Goal: Transaction & Acquisition: Purchase product/service

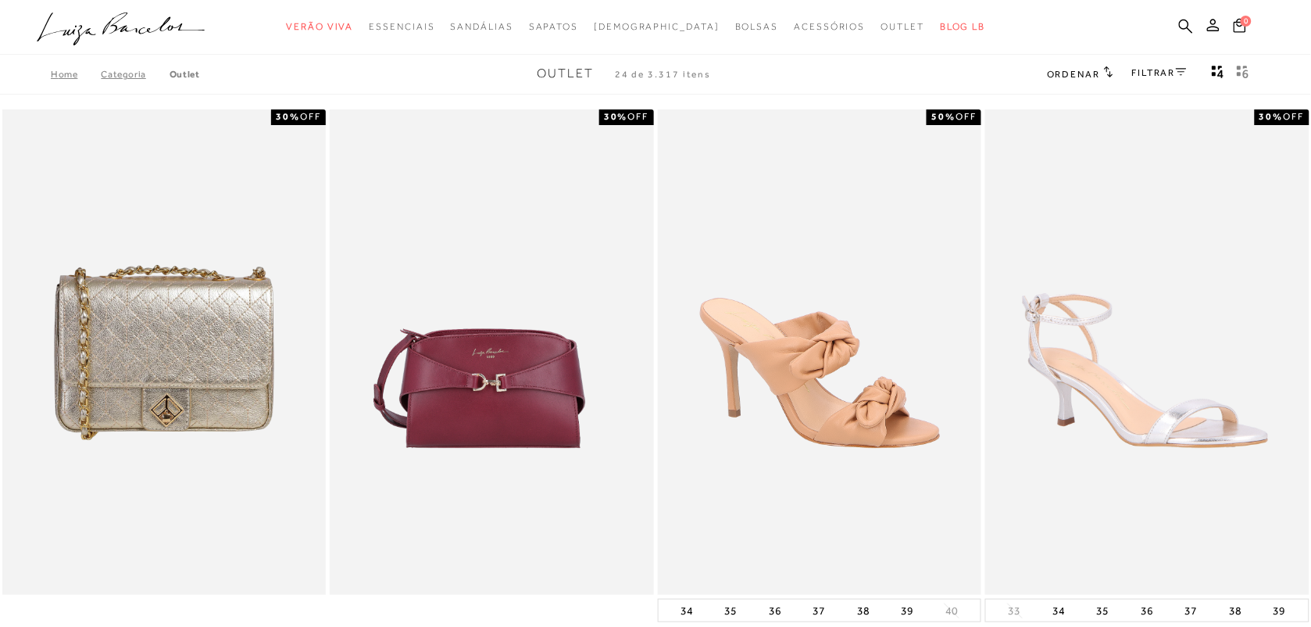
click at [1169, 67] on link "FILTRAR" at bounding box center [1159, 72] width 55 height 11
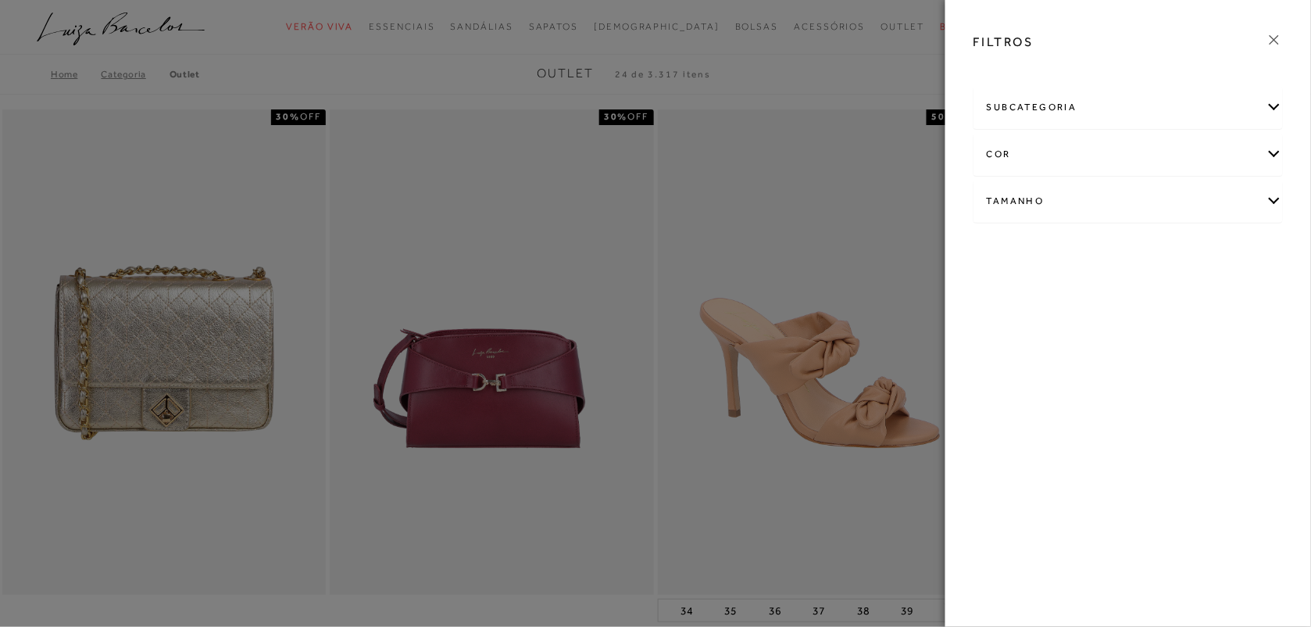
click at [1202, 193] on div "Tamanho" at bounding box center [1129, 201] width 308 height 41
click at [1004, 318] on link "Ver mais..." at bounding box center [1016, 319] width 42 height 12
click at [1108, 334] on span "37" at bounding box center [1101, 334] width 23 height 12
click at [1102, 334] on input "37" at bounding box center [1094, 337] width 16 height 16
checkbox input "true"
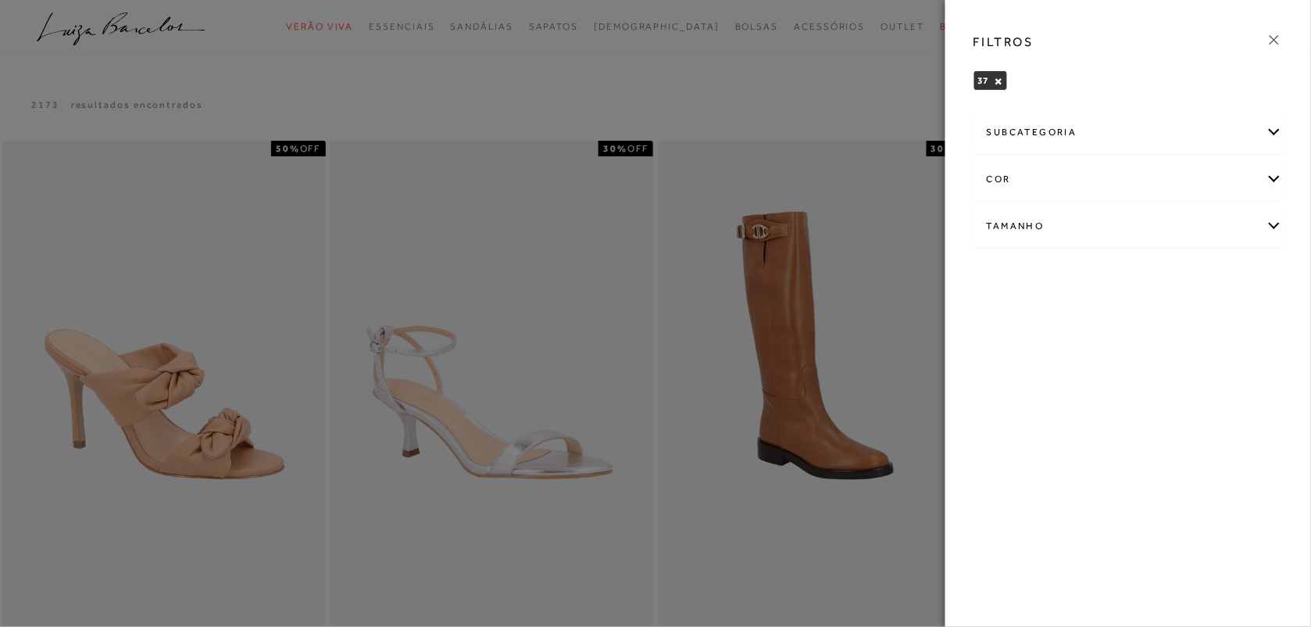
click at [1271, 36] on icon at bounding box center [1274, 39] width 9 height 9
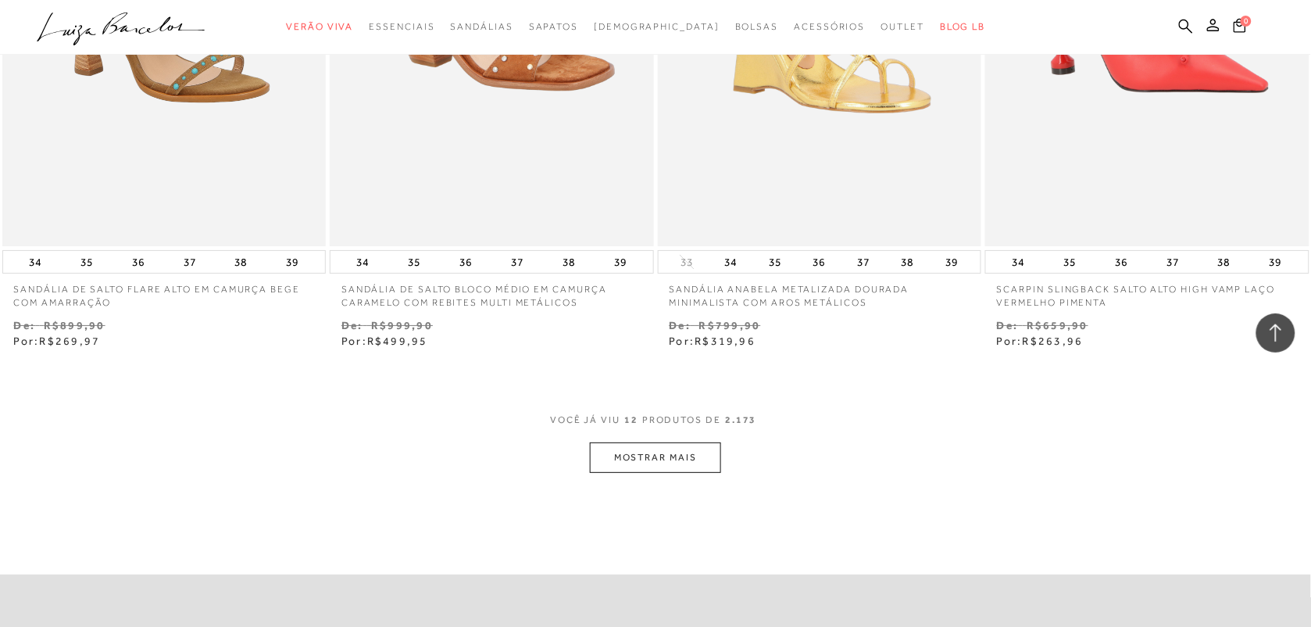
scroll to position [1593, 0]
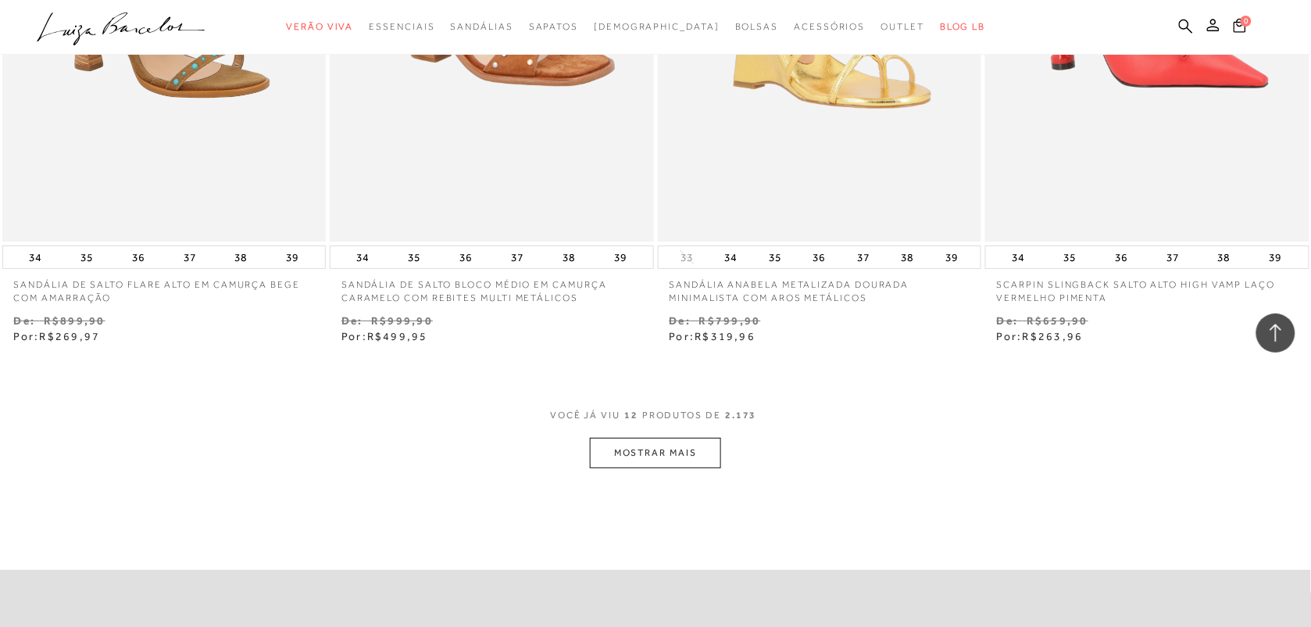
click at [696, 451] on button "MOSTRAR MAIS" at bounding box center [655, 453] width 131 height 30
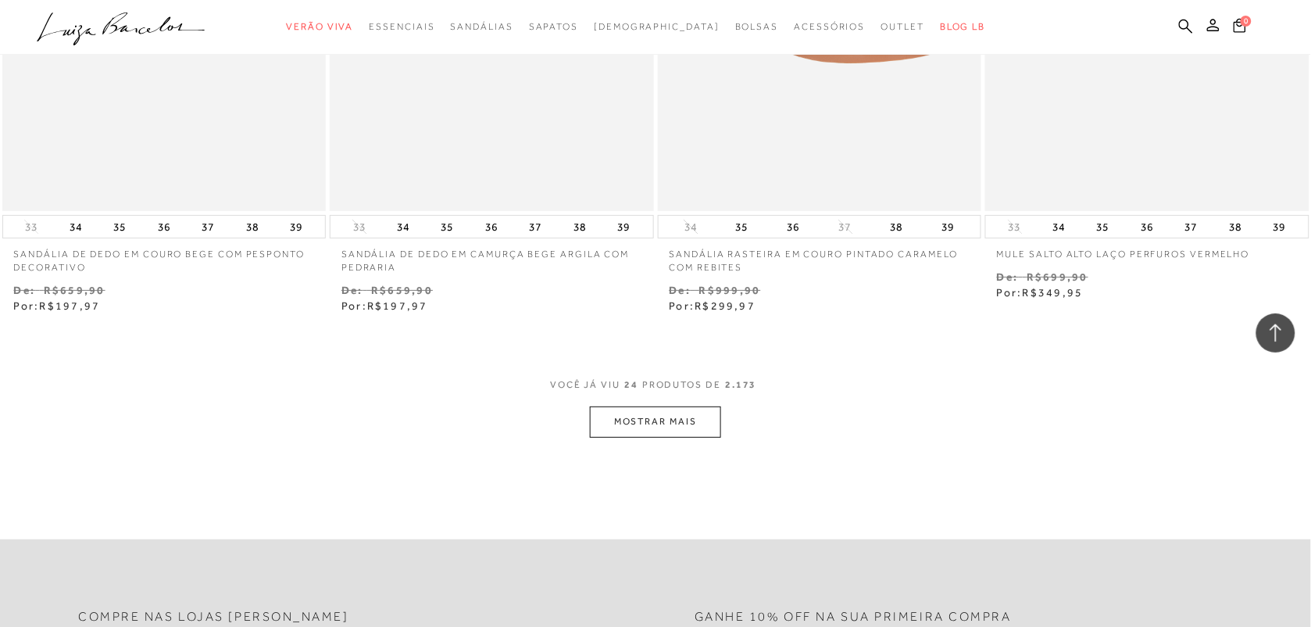
scroll to position [3451, 0]
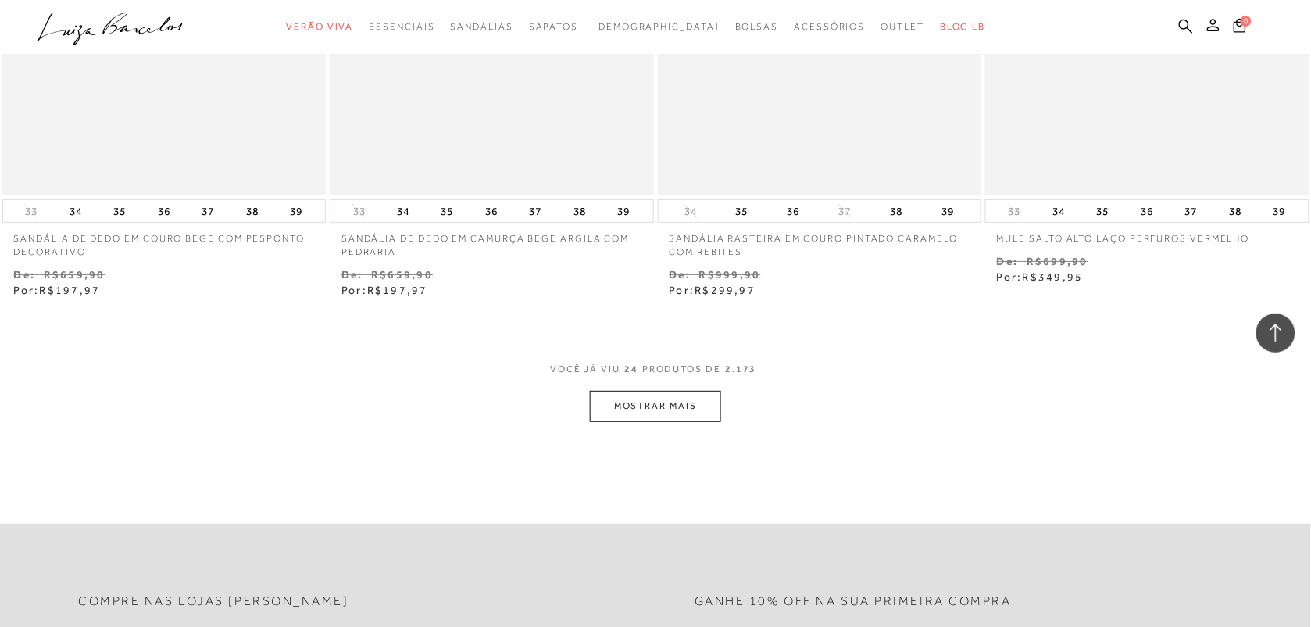
click at [678, 417] on button "MOSTRAR MAIS" at bounding box center [655, 406] width 131 height 30
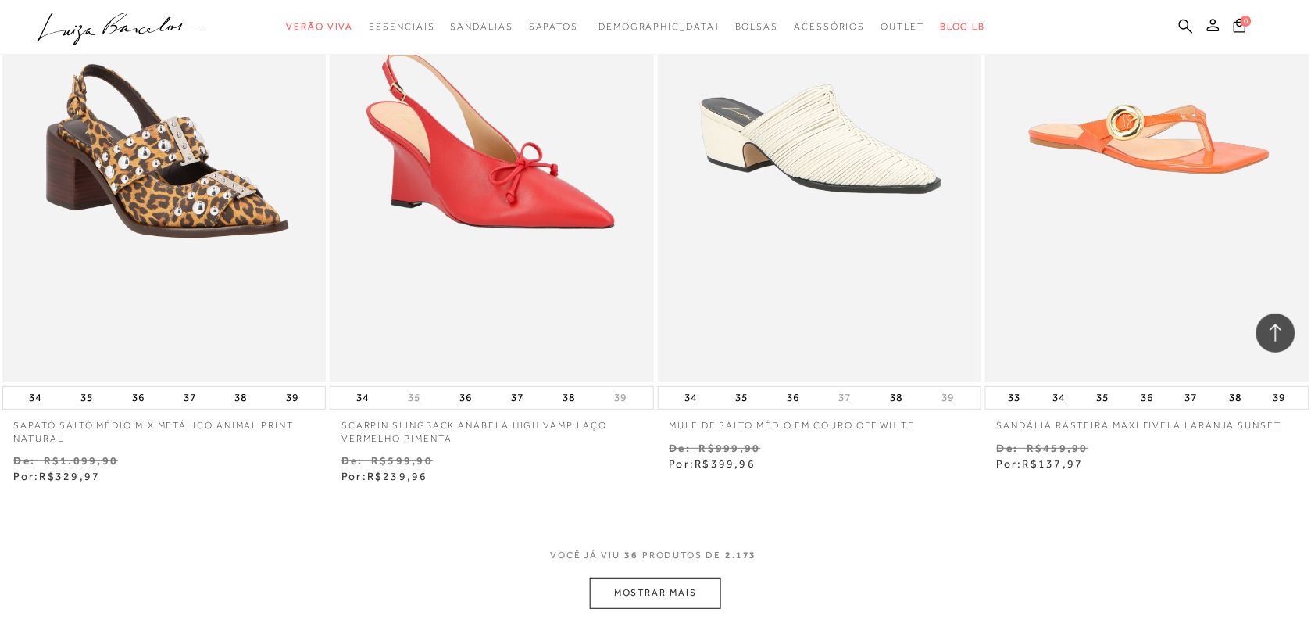
scroll to position [5087, 0]
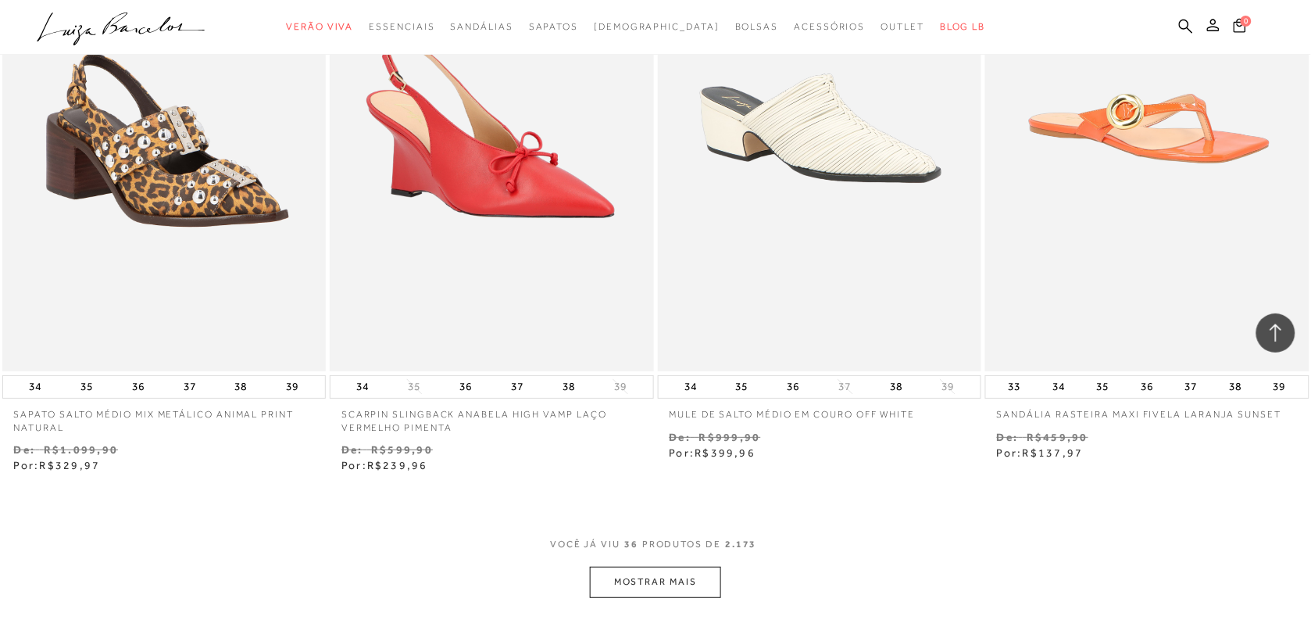
click at [712, 596] on button "MOSTRAR MAIS" at bounding box center [655, 582] width 131 height 30
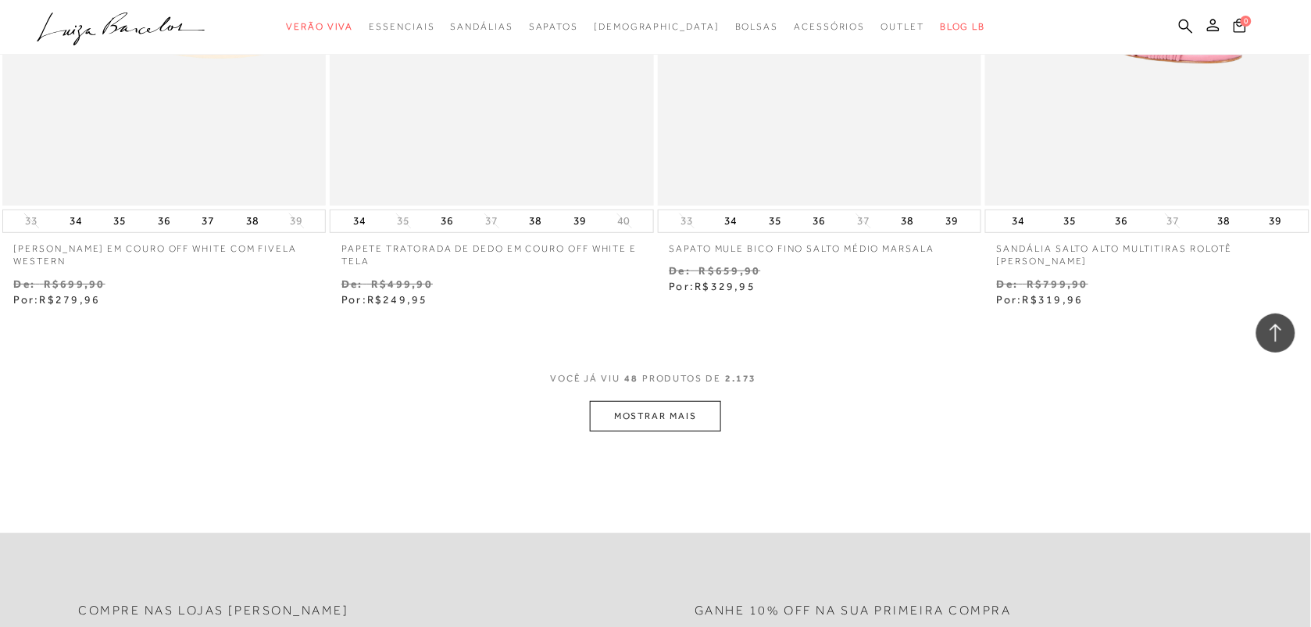
scroll to position [7079, 0]
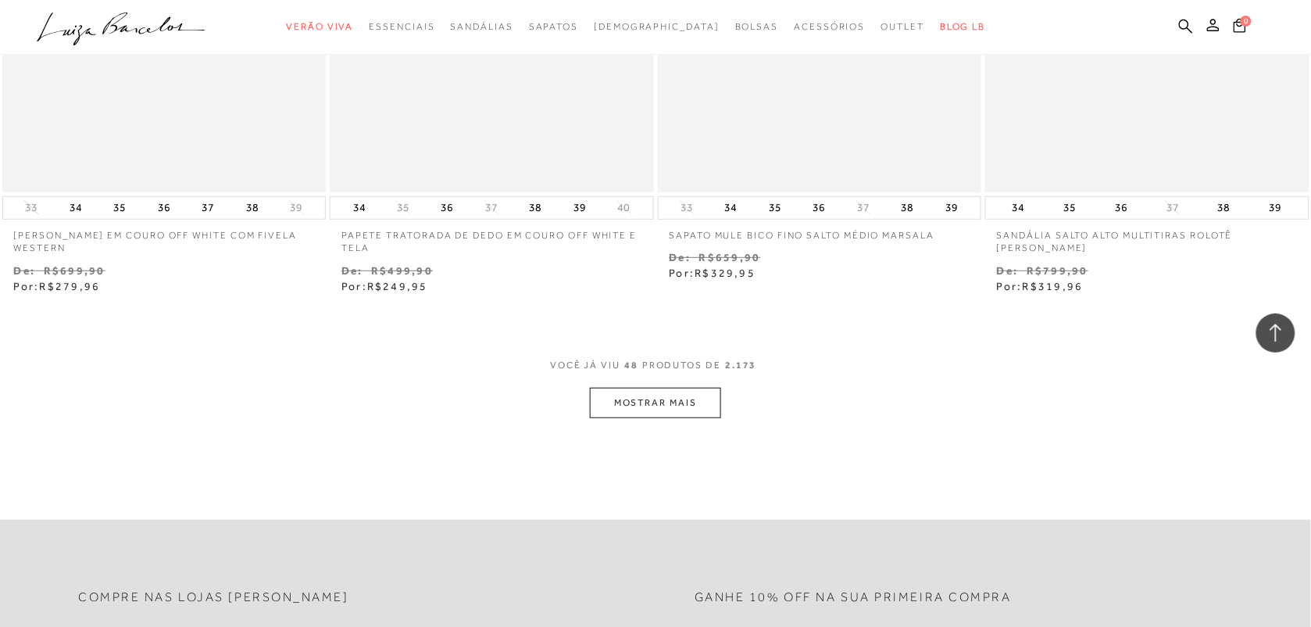
click at [664, 417] on button "MOSTRAR MAIS" at bounding box center [655, 403] width 131 height 30
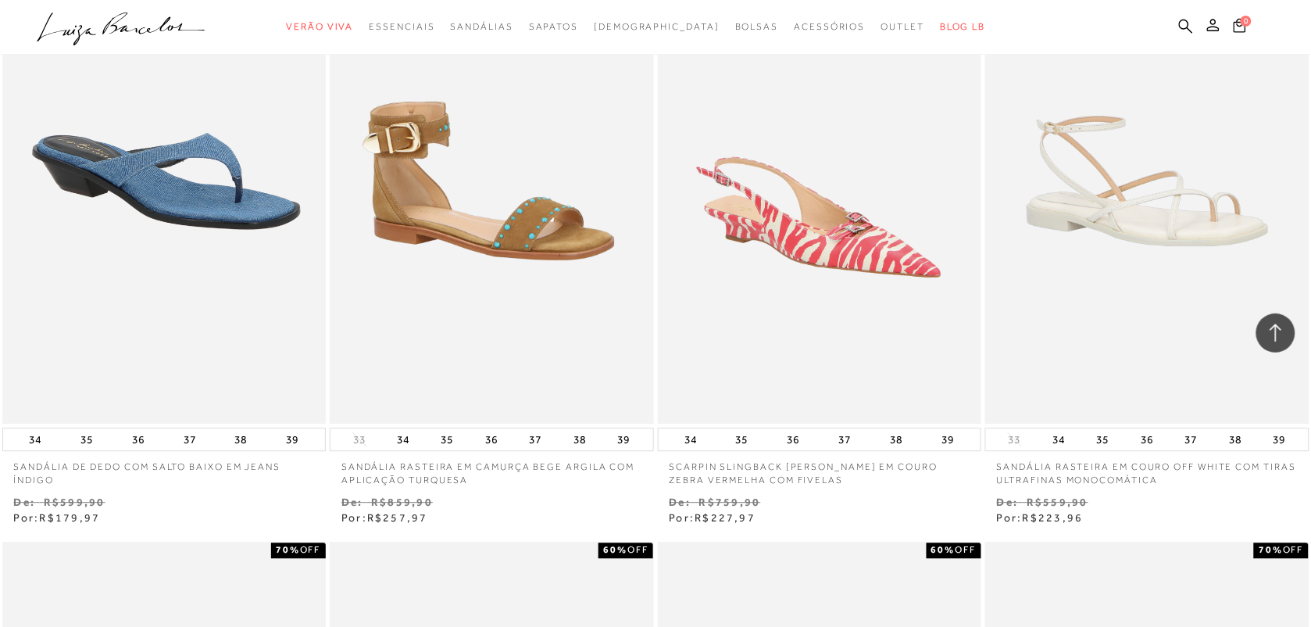
scroll to position [1850, 0]
